Goal: Submit feedback/report problem

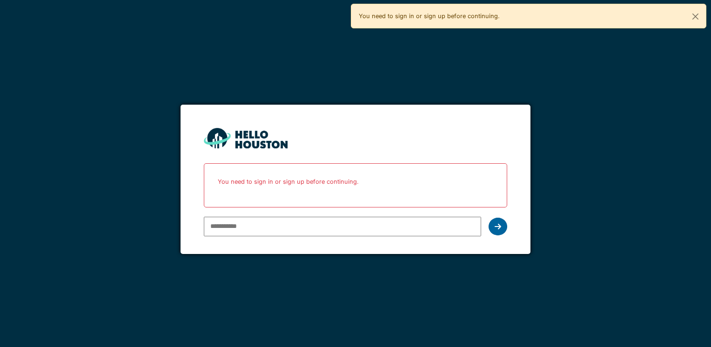
type input "**********"
click at [502, 221] on div at bounding box center [498, 227] width 19 height 18
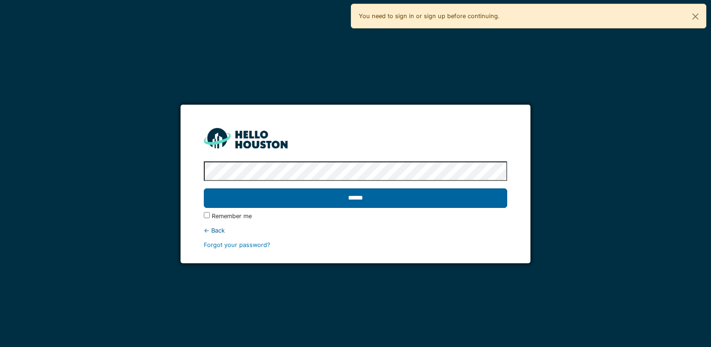
click at [456, 201] on input "******" at bounding box center [355, 198] width 303 height 20
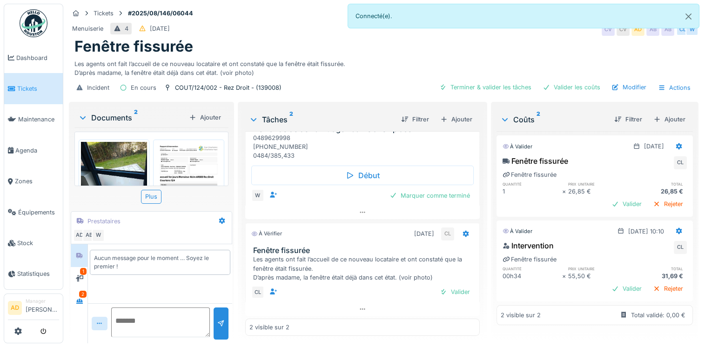
scroll to position [1, 0]
click at [73, 275] on div at bounding box center [80, 279] width 14 height 12
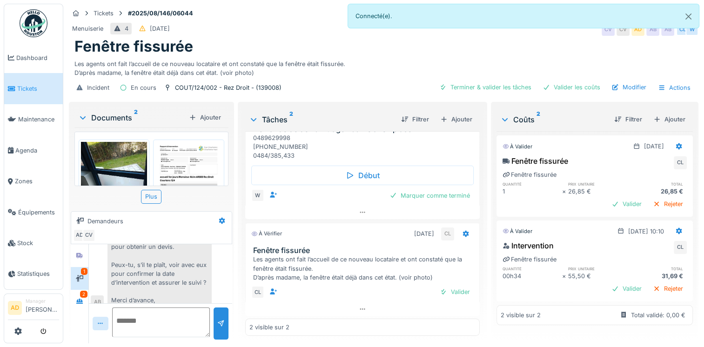
scroll to position [7, 0]
click at [76, 297] on div at bounding box center [79, 301] width 7 height 9
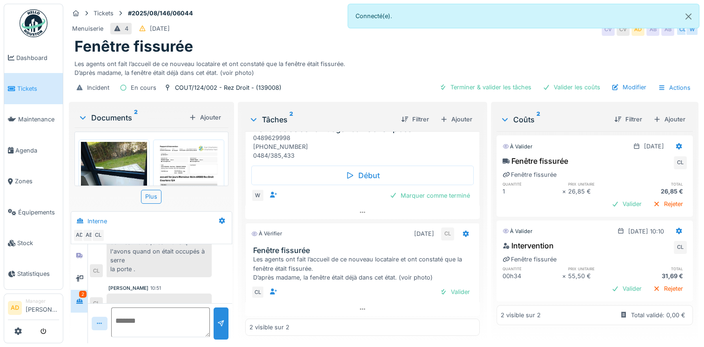
scroll to position [121, 0]
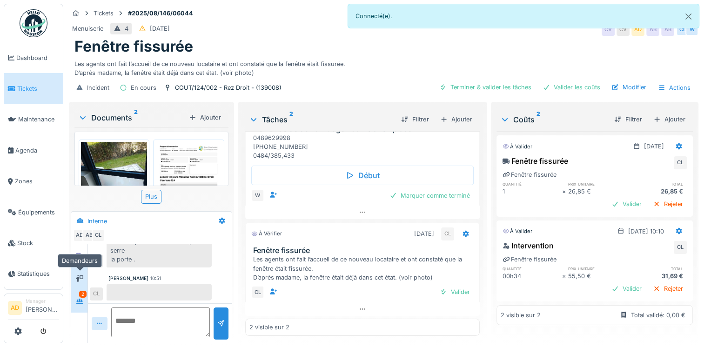
click at [79, 277] on div at bounding box center [80, 278] width 14 height 15
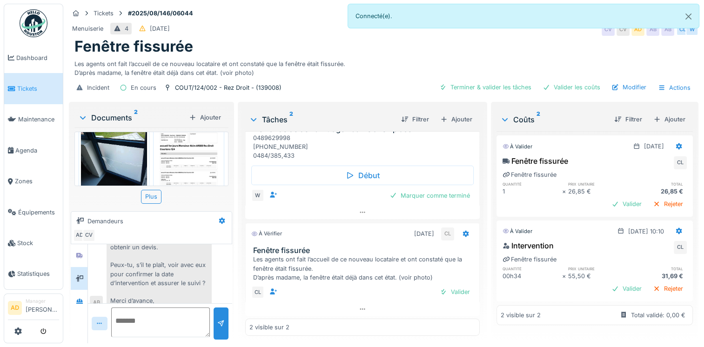
scroll to position [61, 0]
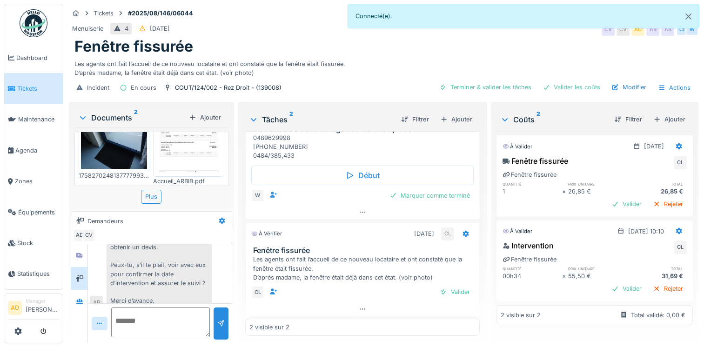
click at [115, 139] on img at bounding box center [114, 124] width 66 height 88
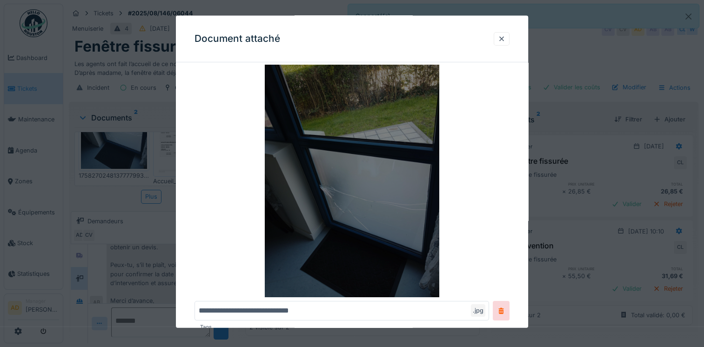
scroll to position [47, 0]
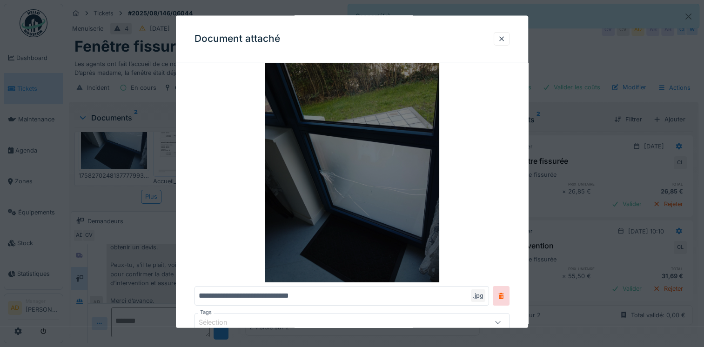
click at [382, 172] on img at bounding box center [351, 166] width 315 height 233
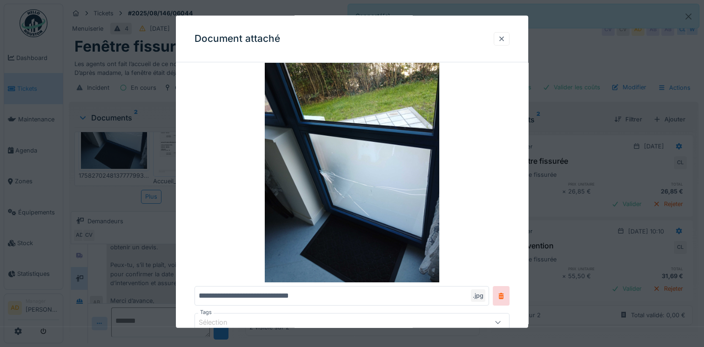
click at [504, 38] on div at bounding box center [501, 38] width 7 height 9
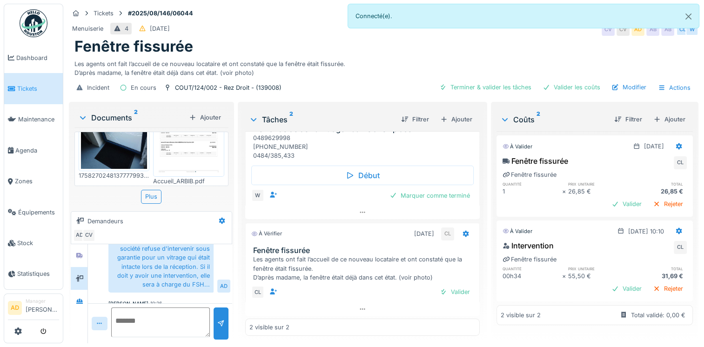
scroll to position [445, 0]
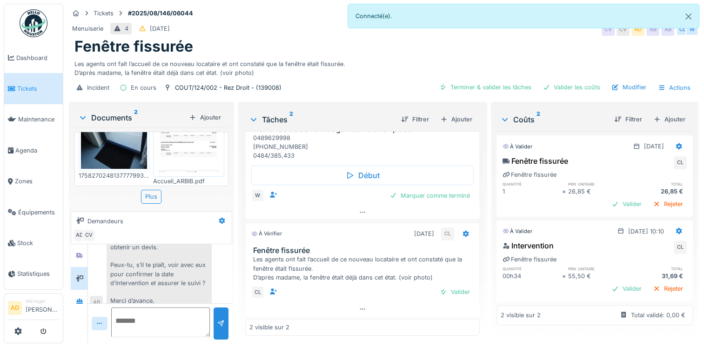
click at [177, 315] on textarea at bounding box center [160, 323] width 99 height 30
type textarea "**********"
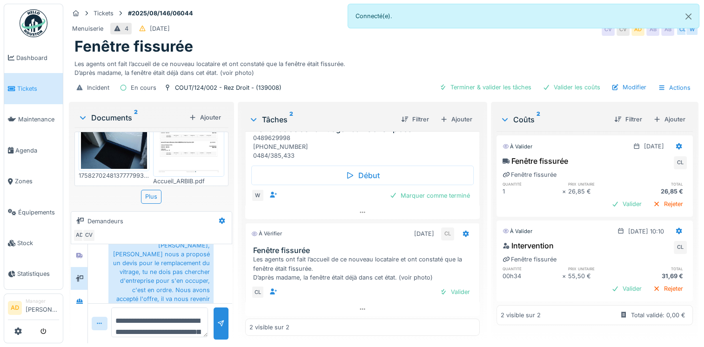
scroll to position [549, 0]
